Goal: Task Accomplishment & Management: Complete application form

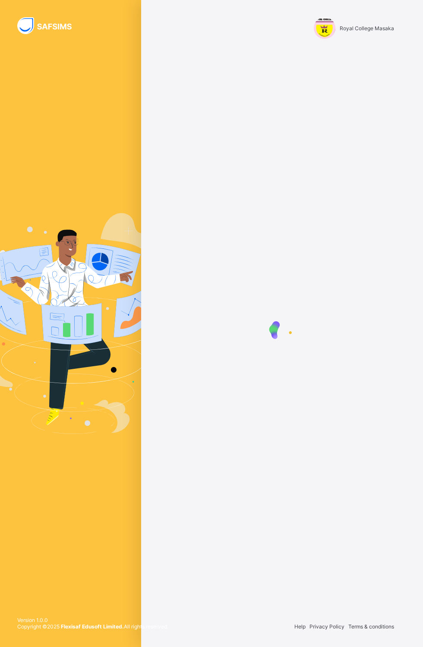
click at [336, 7] on div "Royal College Masaka" at bounding box center [282, 28] width 242 height 57
click at [383, 39] on div "Royal College Masaka" at bounding box center [282, 28] width 242 height 57
click at [362, 38] on div "Royal College Masaka" at bounding box center [354, 28] width 80 height 22
click at [362, 45] on div "Royal College Masaka" at bounding box center [282, 28] width 242 height 57
click at [344, 47] on div "Royal College Masaka" at bounding box center [282, 28] width 242 height 57
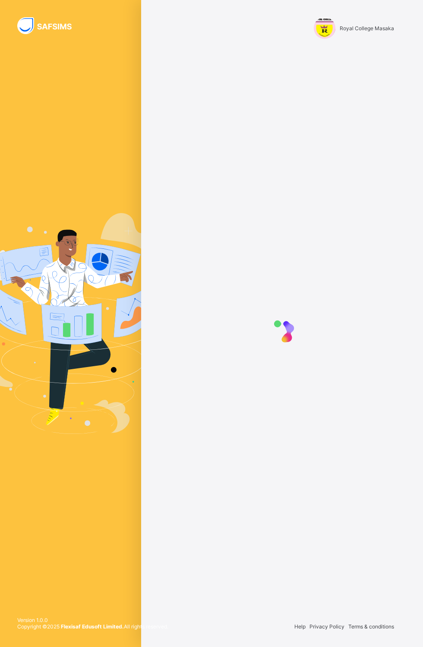
click at [366, 56] on div "Royal College Masaka" at bounding box center [282, 28] width 242 height 57
click at [364, 57] on div "Royal College Masaka" at bounding box center [282, 28] width 242 height 57
